Goal: Register for event/course

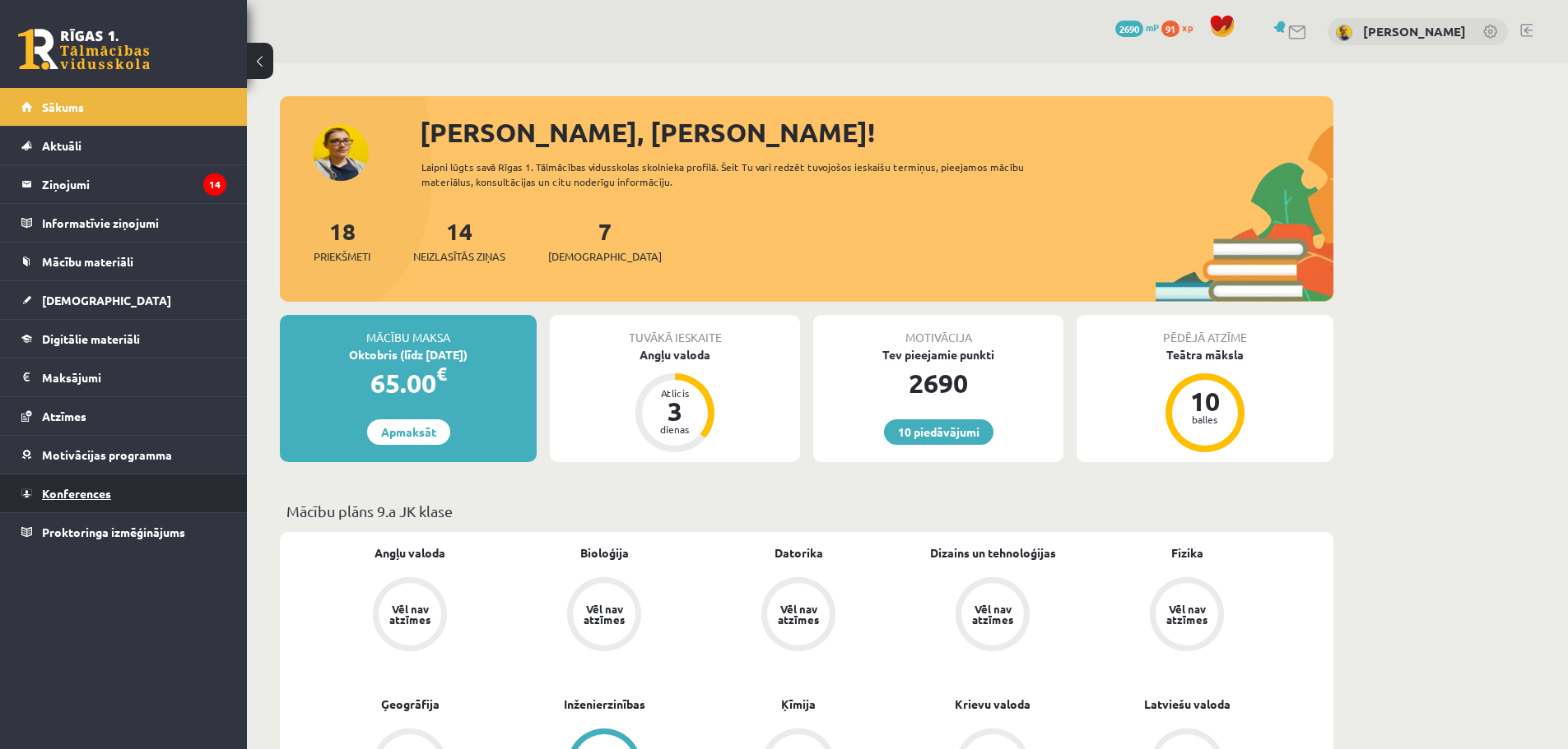
click at [105, 492] on span "Konferences" at bounding box center [77, 493] width 69 height 15
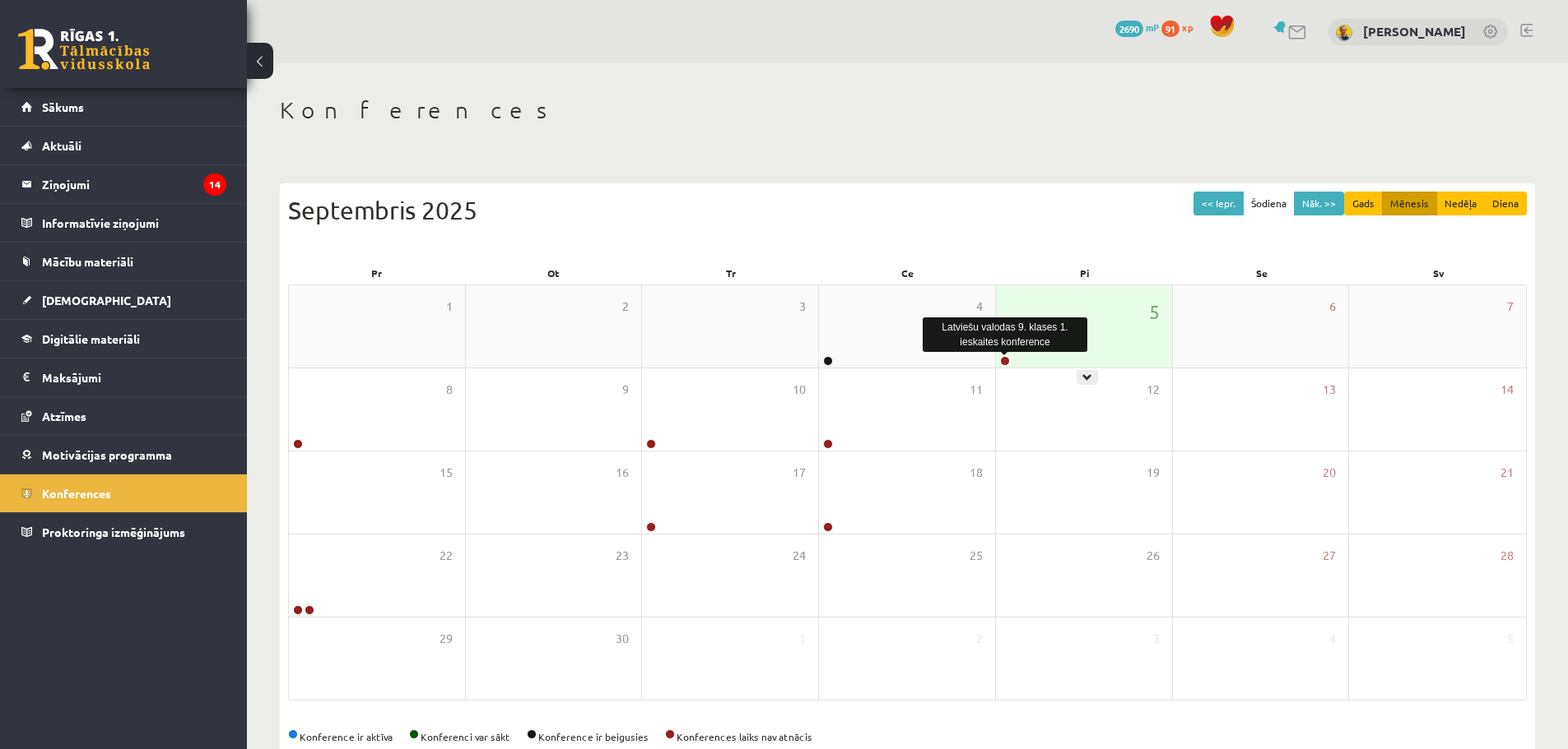
click at [1000, 362] on link at bounding box center [1004, 360] width 10 height 10
click at [1002, 360] on link at bounding box center [1004, 360] width 10 height 10
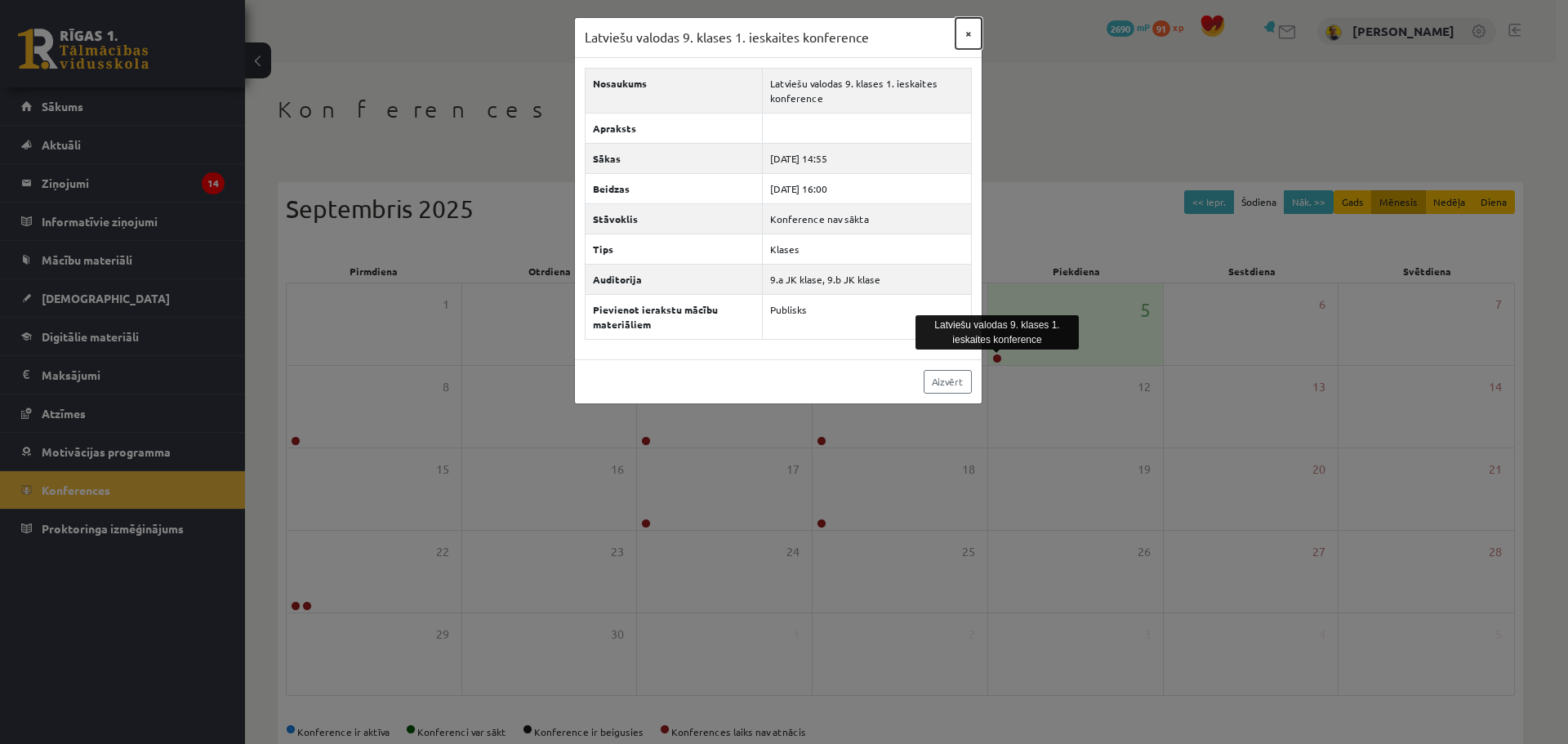
click at [968, 37] on button "×" at bounding box center [968, 33] width 26 height 31
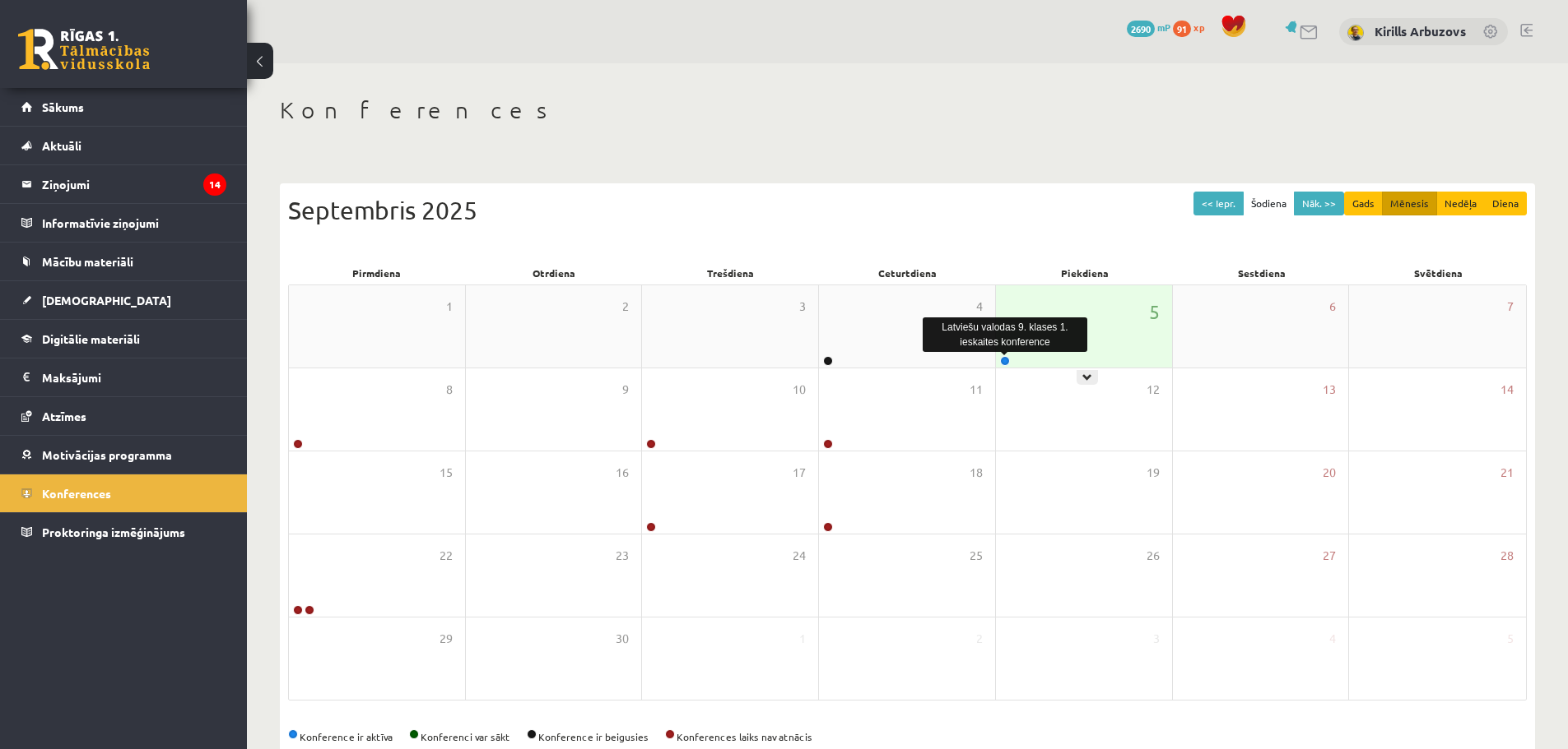
click at [1007, 362] on link at bounding box center [1004, 360] width 10 height 10
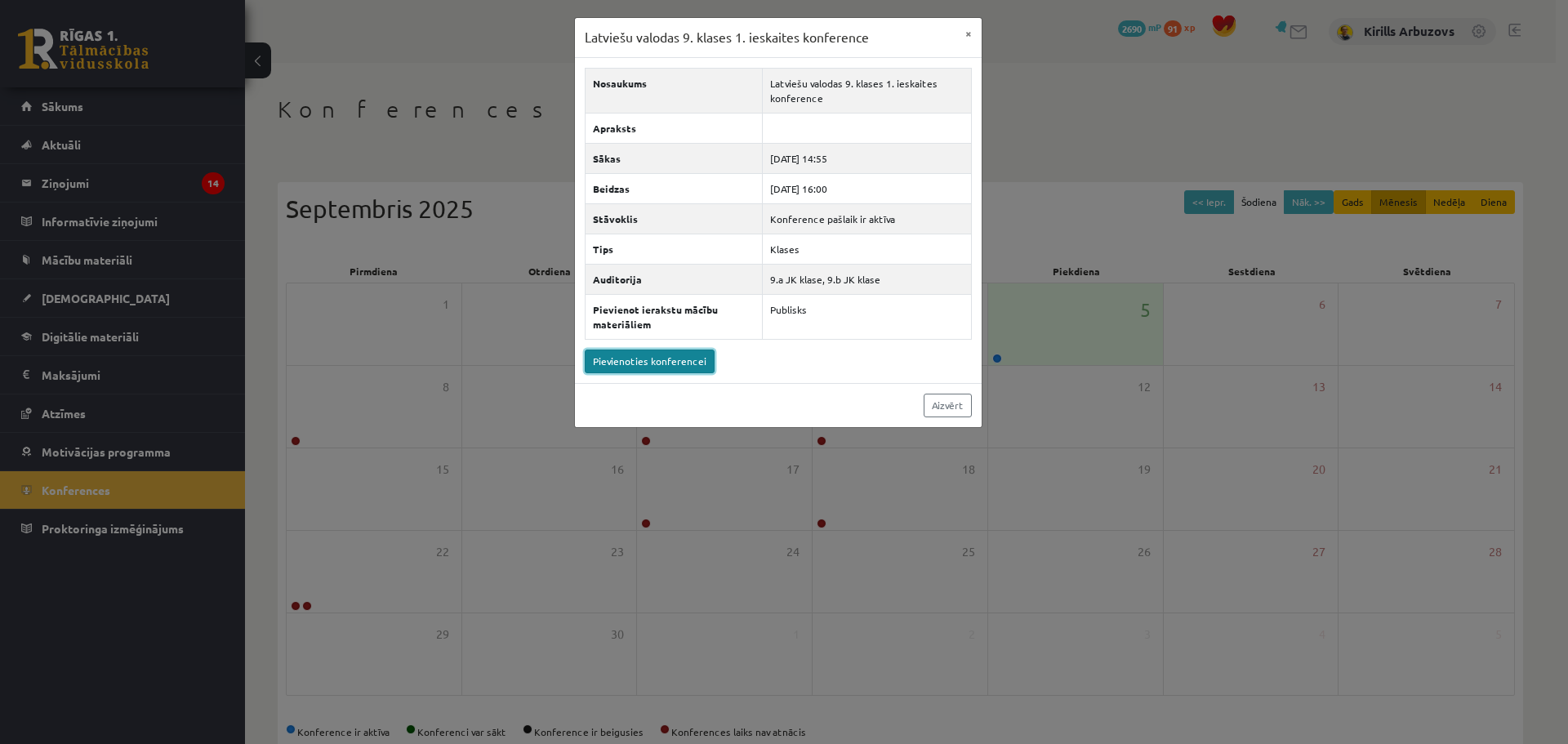
click at [621, 368] on link "Pievienoties konferencei" at bounding box center [650, 361] width 130 height 23
drag, startPoint x: 950, startPoint y: 396, endPoint x: 939, endPoint y: 396, distance: 11.0
click at [950, 396] on link "Aizvērt" at bounding box center [948, 405] width 48 height 23
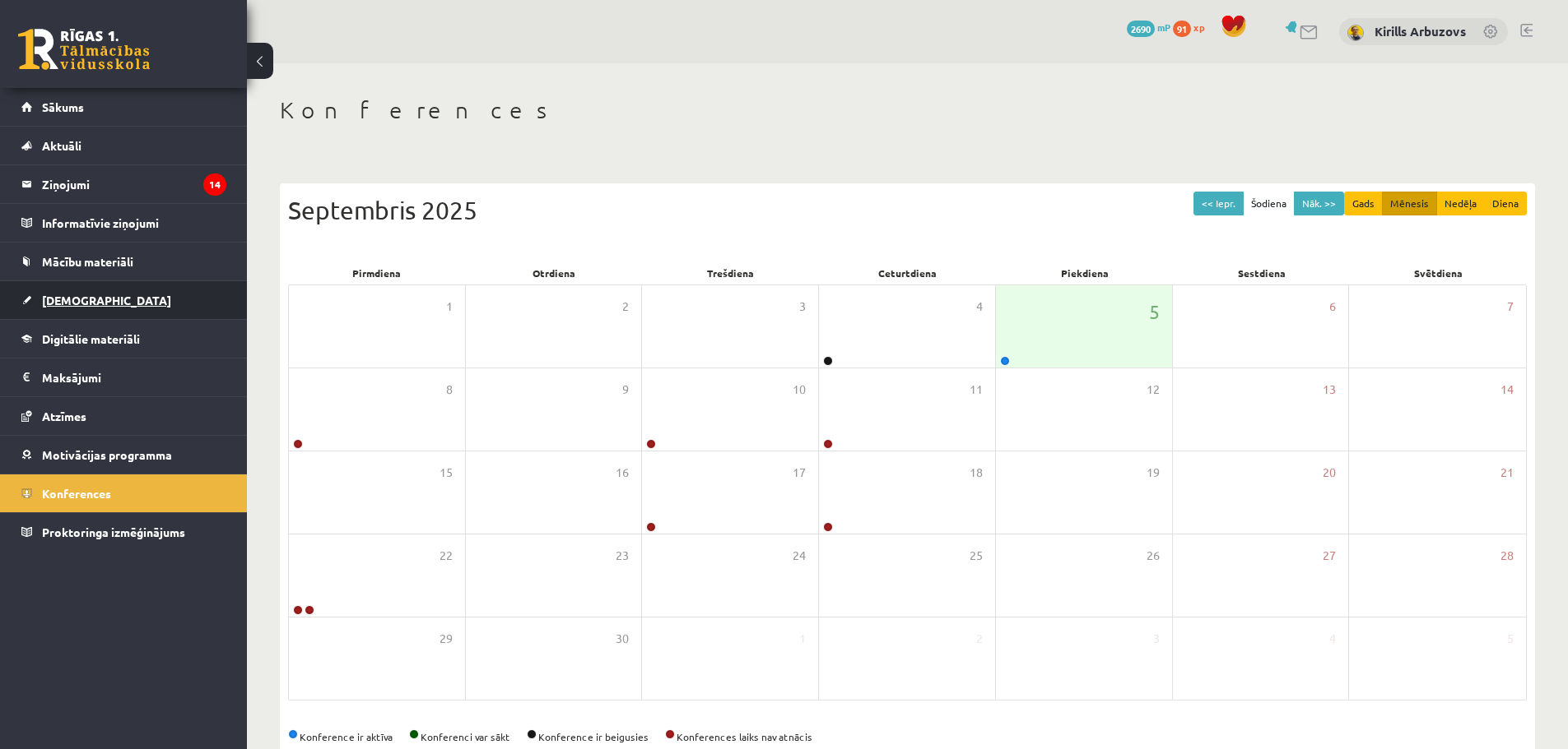
click at [75, 310] on link "[DEMOGRAPHIC_DATA]" at bounding box center [124, 300] width 205 height 37
